Goal: Task Accomplishment & Management: Complete application form

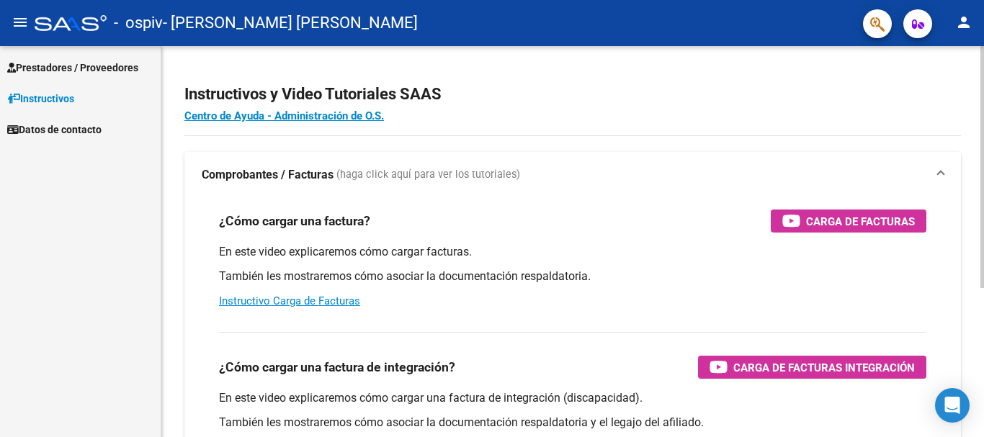
scroll to position [72, 0]
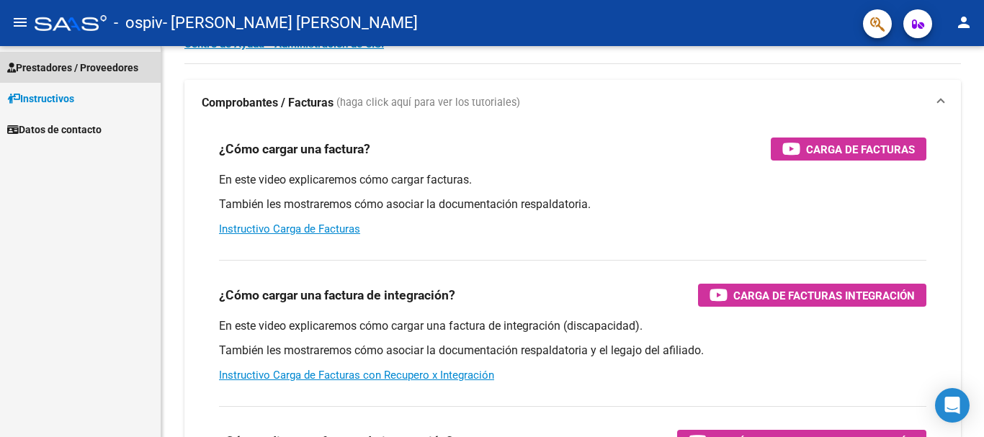
click at [90, 68] on span "Prestadores / Proveedores" at bounding box center [72, 68] width 131 height 16
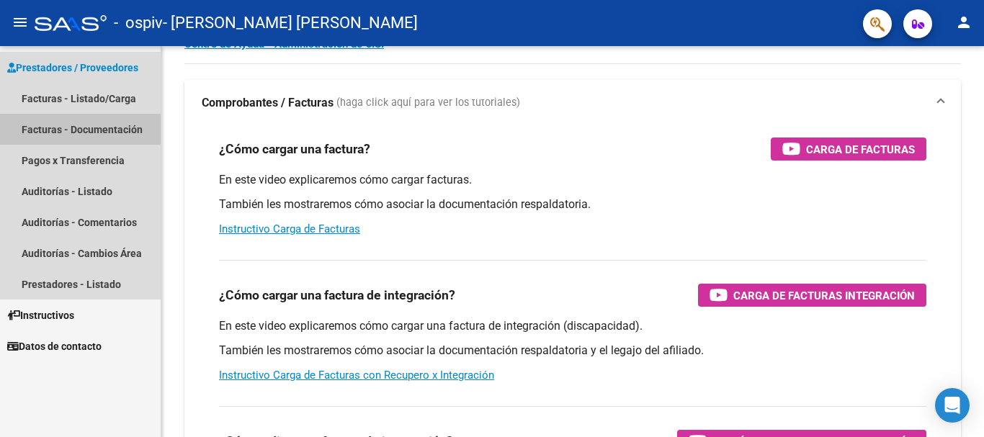
click at [115, 128] on link "Facturas - Documentación" at bounding box center [80, 129] width 161 height 31
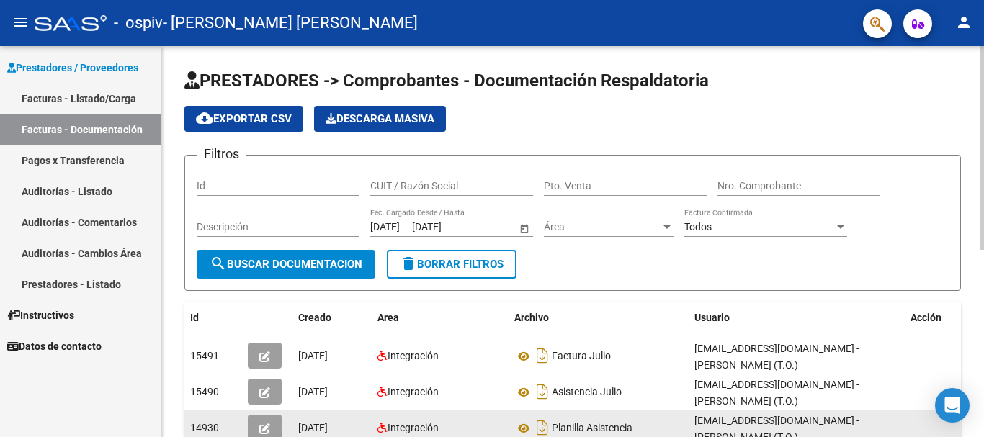
scroll to position [144, 0]
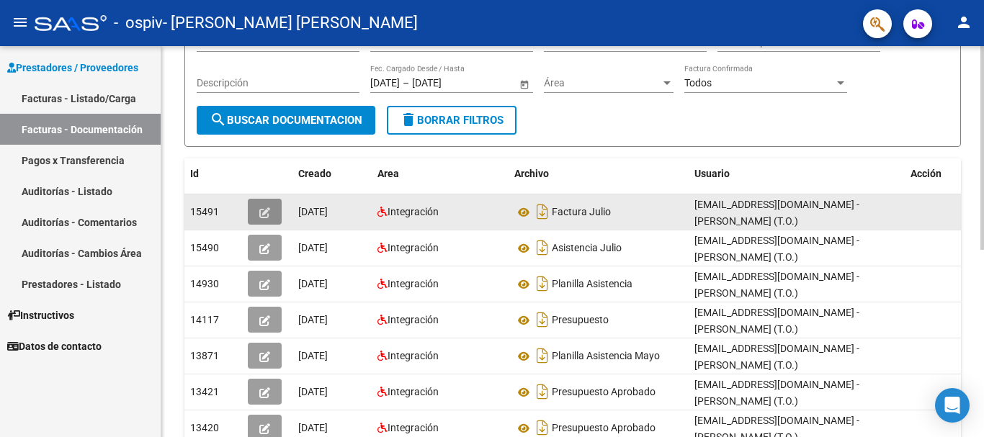
click at [259, 208] on icon "button" at bounding box center [264, 213] width 11 height 11
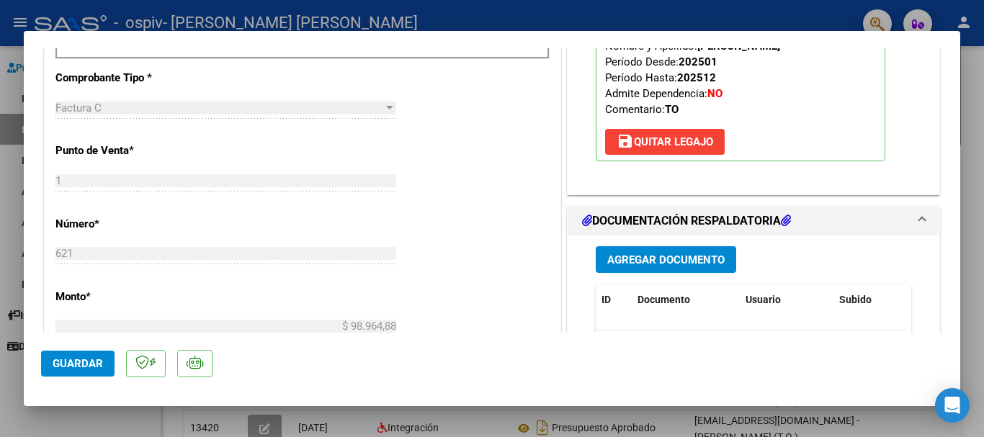
scroll to position [577, 0]
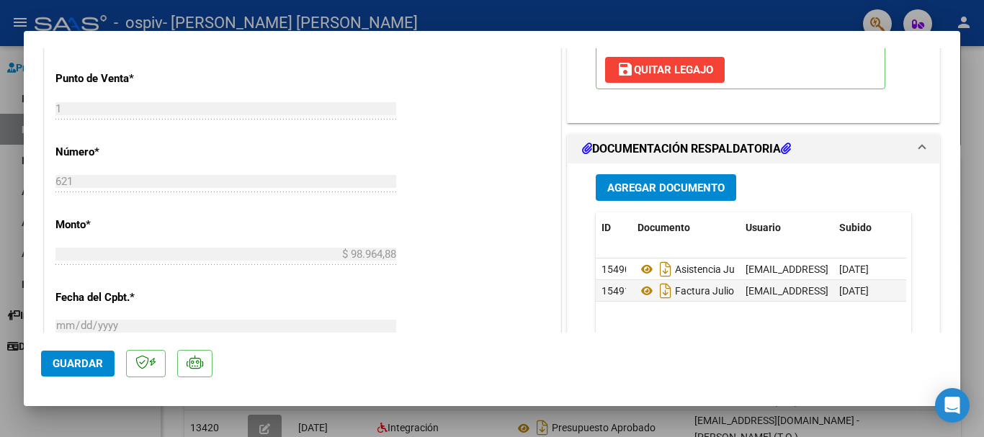
click at [674, 190] on span "Agregar Documento" at bounding box center [666, 188] width 117 height 13
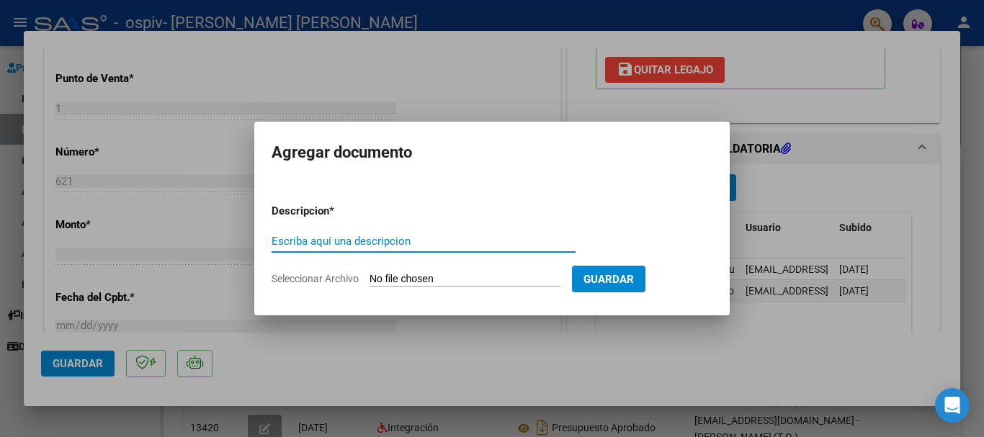
click at [386, 240] on input "Escriba aquí una descripcion" at bounding box center [424, 241] width 304 height 13
type input "O"
type input "PRESUPUESTO AUTORIZADO"
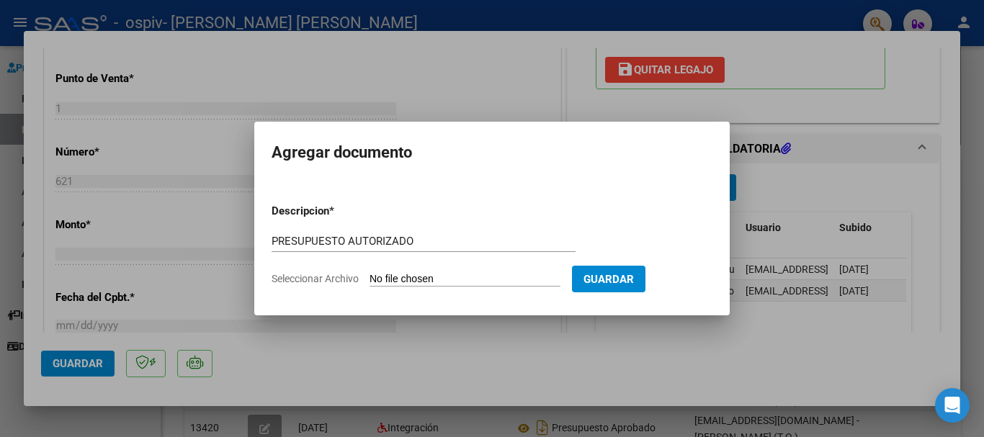
click at [396, 282] on input "Seleccionar Archivo" at bounding box center [465, 280] width 191 height 14
type input "C:\fakepath\[PERSON_NAME] TO 2025 (1).pdf"
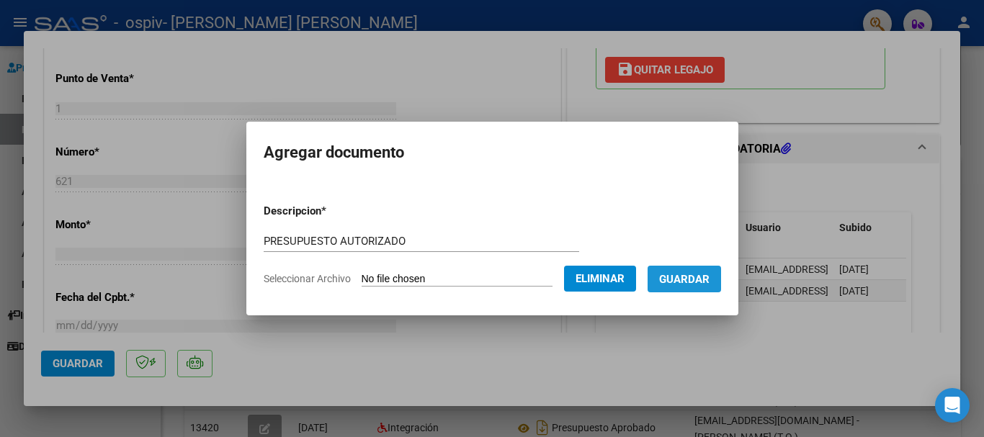
click at [703, 278] on span "Guardar" at bounding box center [684, 279] width 50 height 13
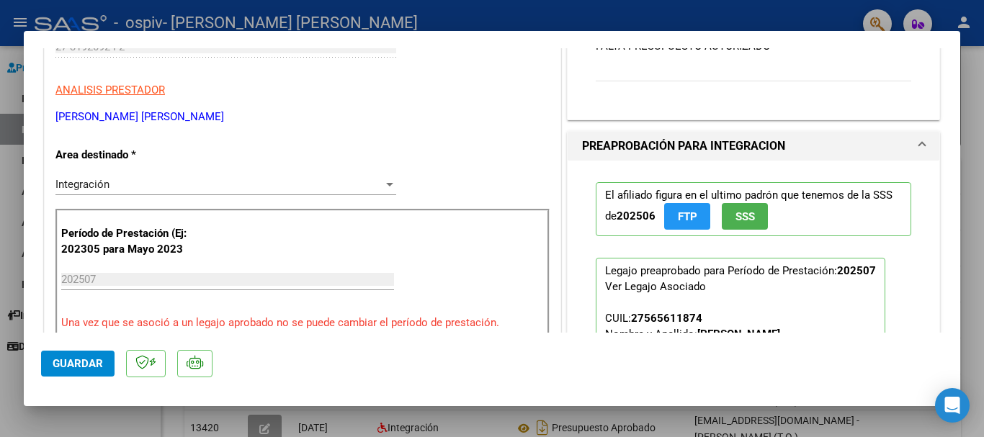
scroll to position [0, 0]
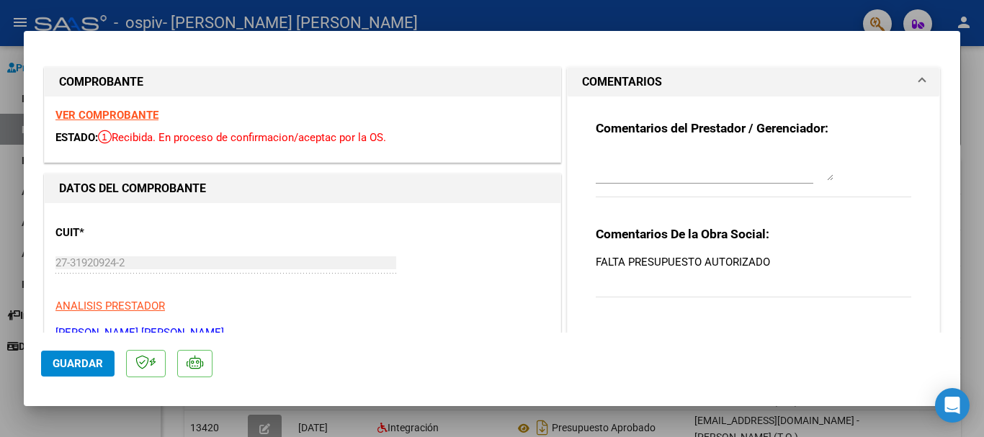
click at [66, 371] on button "Guardar" at bounding box center [78, 364] width 74 height 26
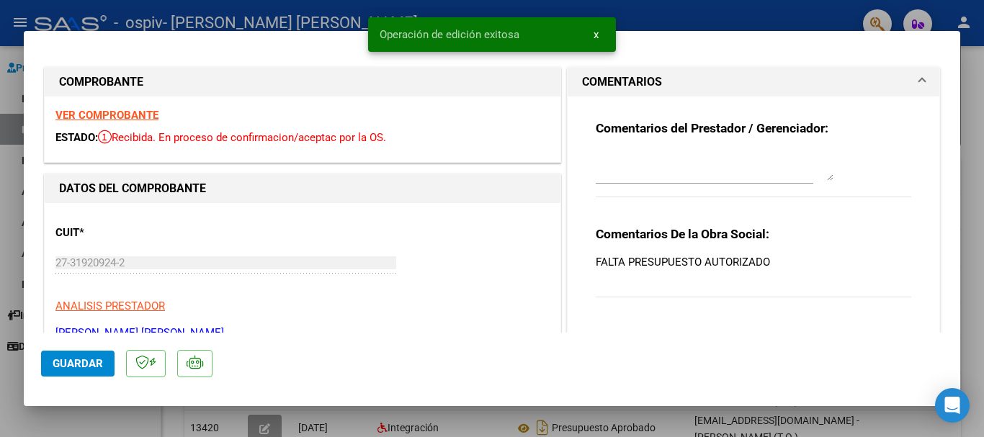
click at [14, 80] on div at bounding box center [492, 218] width 984 height 437
type input "$ 0,00"
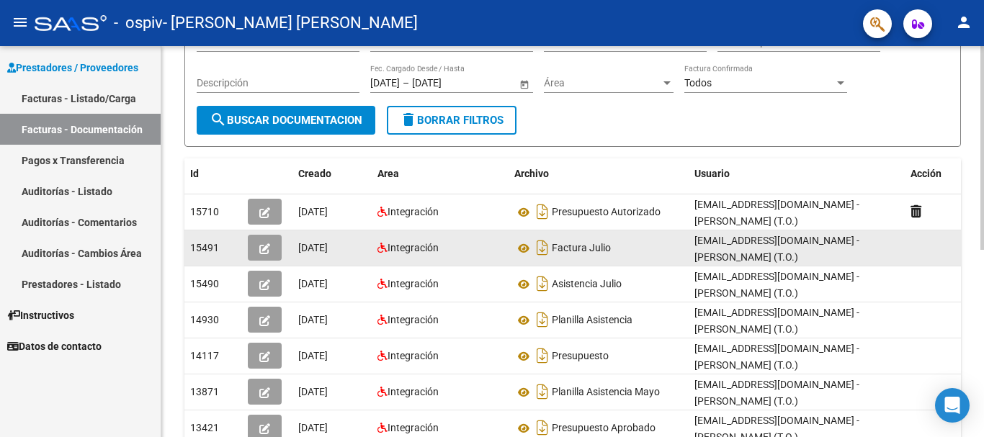
click at [267, 247] on icon "button" at bounding box center [264, 249] width 11 height 11
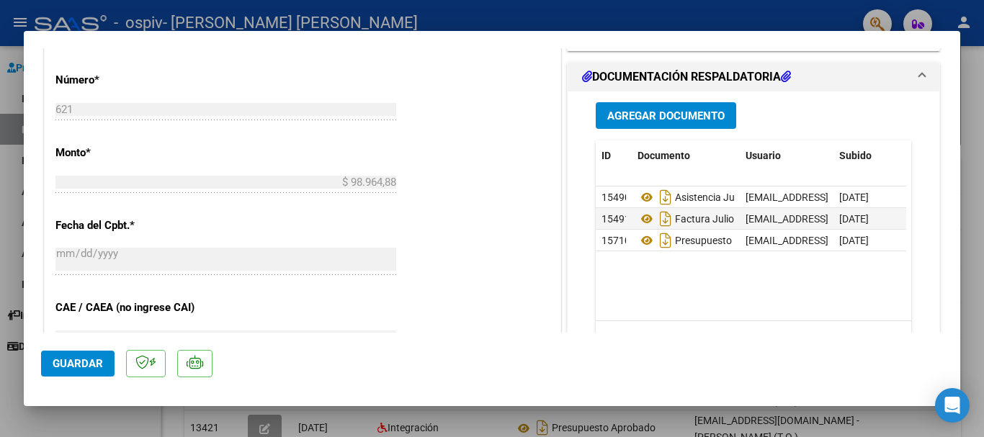
scroll to position [216, 0]
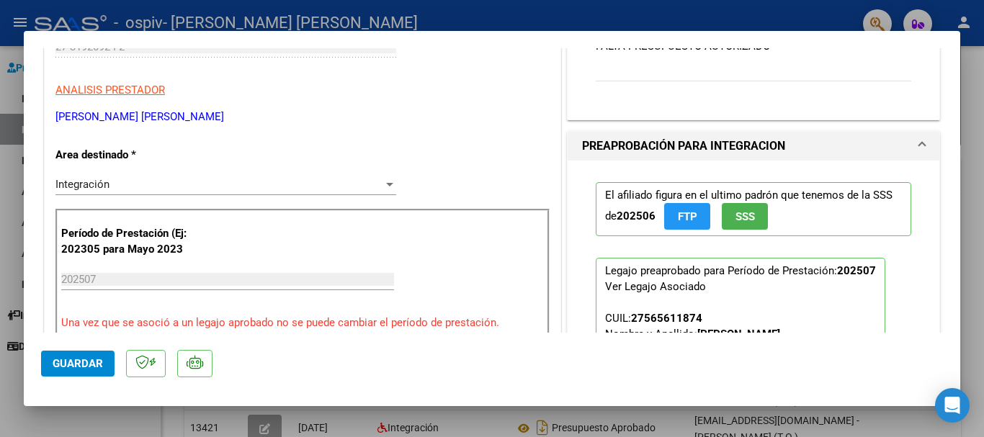
click at [0, 191] on div at bounding box center [492, 218] width 984 height 437
type input "$ 0,00"
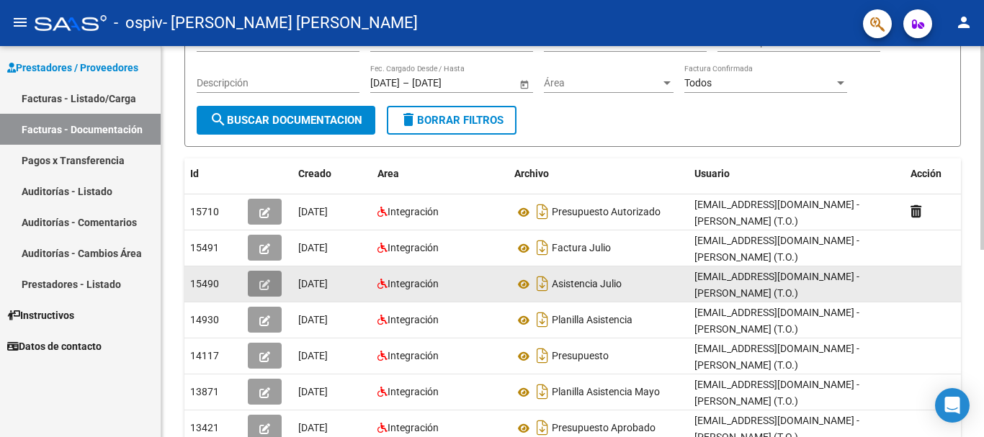
click at [278, 285] on button "button" at bounding box center [265, 284] width 34 height 26
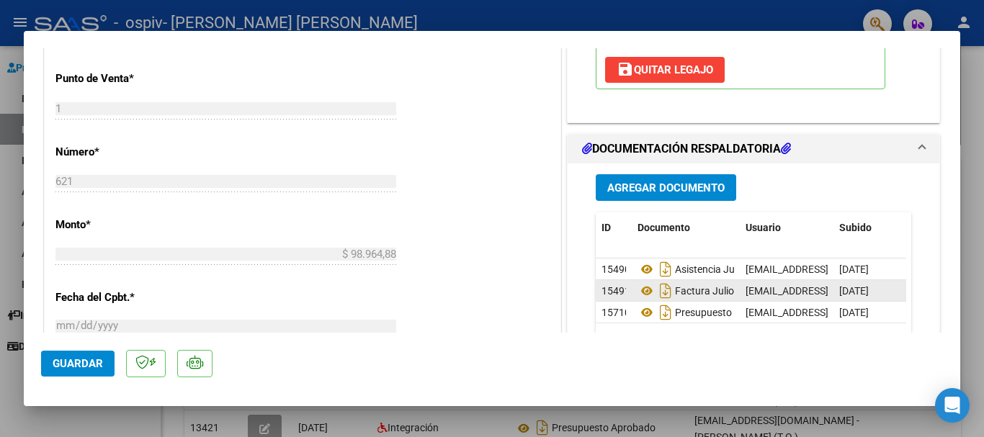
scroll to position [721, 0]
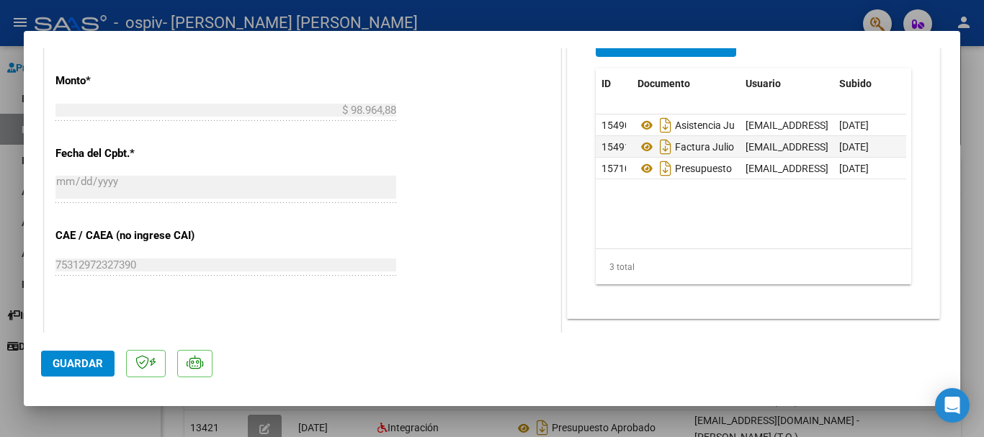
click at [14, 248] on div at bounding box center [492, 218] width 984 height 437
type input "$ 0,00"
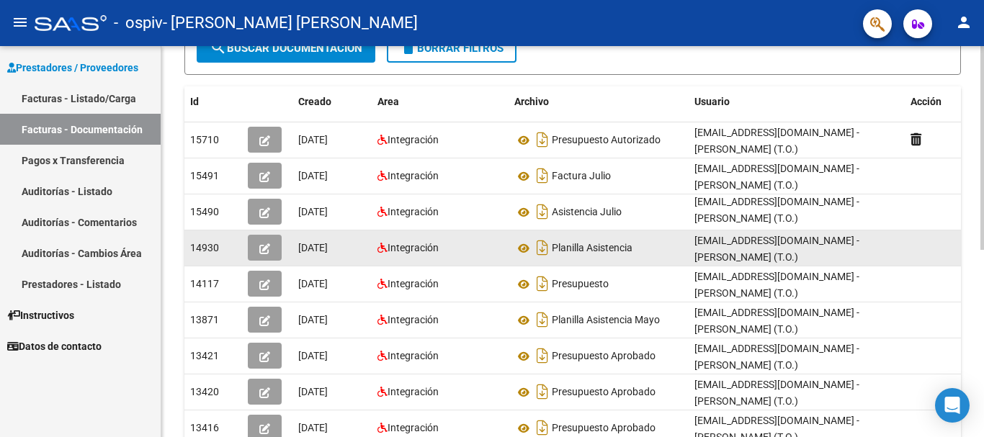
scroll to position [0, 0]
